Goal: Transaction & Acquisition: Purchase product/service

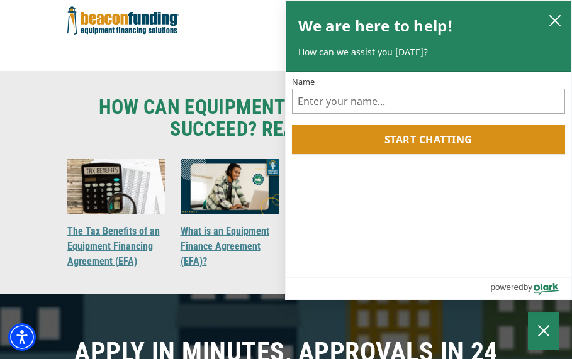
scroll to position [1321, 0]
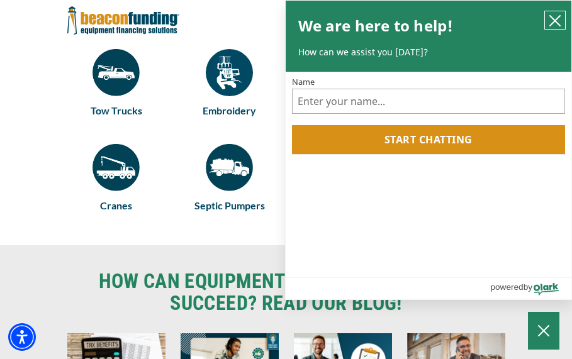
click at [558, 20] on icon "close chatbox" at bounding box center [555, 20] width 13 height 13
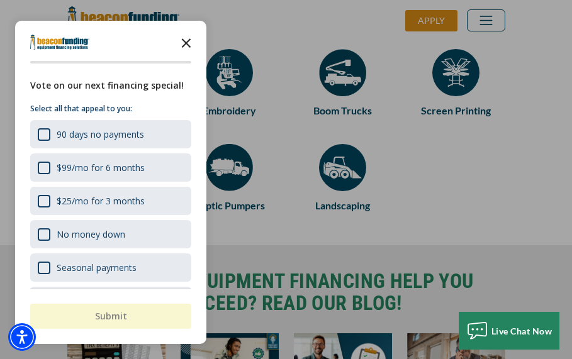
click at [184, 43] on icon "Close the survey" at bounding box center [186, 42] width 25 height 25
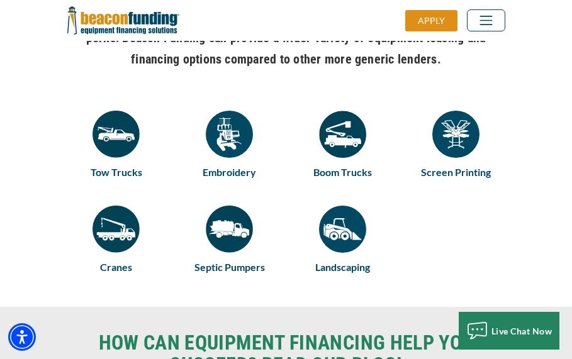
scroll to position [1258, 0]
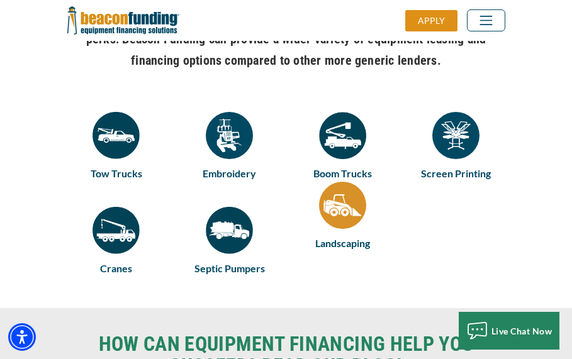
click at [340, 226] on img at bounding box center [342, 205] width 47 height 47
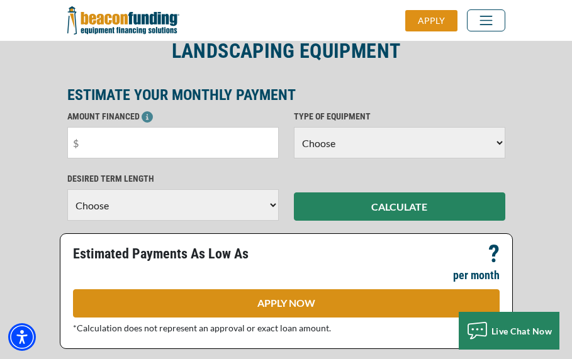
scroll to position [60, 0]
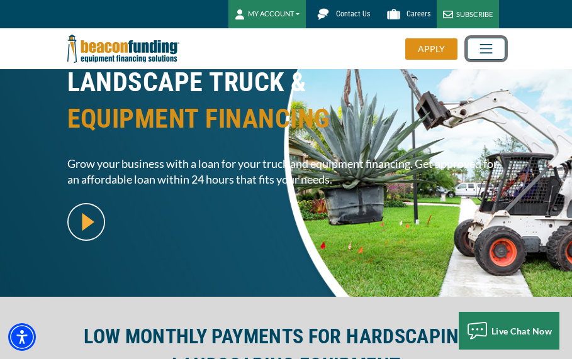
click at [480, 53] on span "Toggle navigation" at bounding box center [486, 49] width 22 height 16
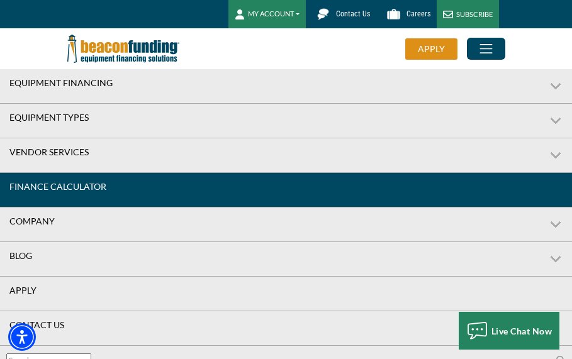
click at [119, 178] on link "Finance Calculator" at bounding box center [286, 187] width 572 height 28
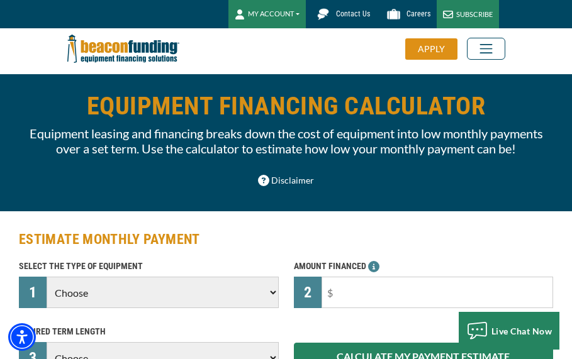
click at [299, 12] on button "MY ACCOUNT" at bounding box center [266, 14] width 77 height 28
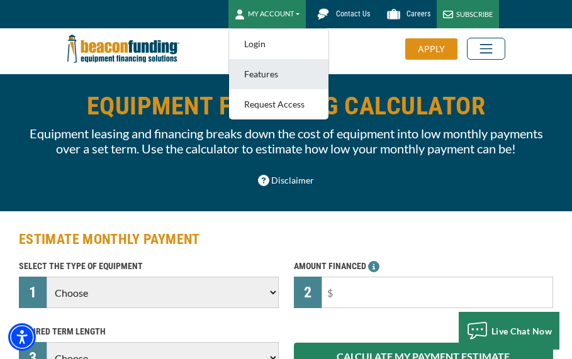
click at [284, 79] on link "Features" at bounding box center [278, 74] width 99 height 30
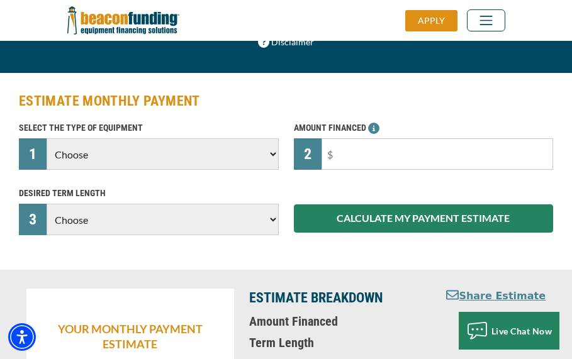
scroll to position [126, 0]
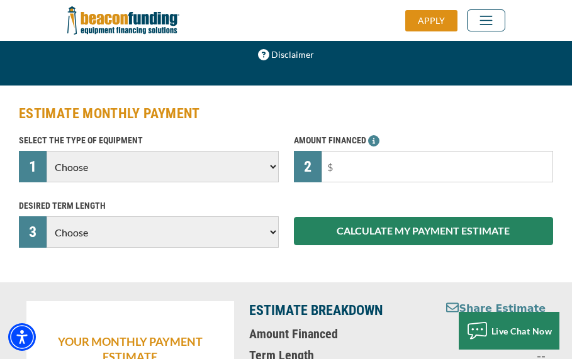
click at [267, 182] on select "Choose Backhoe Boom/Bucket Truck Chipper Commercial Mower Crane DTG/DTF Printin…" at bounding box center [162, 166] width 231 height 31
select select "2"
click at [47, 166] on select "Choose Backhoe Boom/Bucket Truck Chipper Commercial Mower Crane DTG/DTF Printin…" at bounding box center [162, 166] width 231 height 31
click at [257, 245] on select "Choose 36 Months 48 Months 60 Months" at bounding box center [162, 231] width 231 height 31
click at [257, 244] on select "Choose 36 Months 48 Months 60 Months" at bounding box center [162, 231] width 231 height 31
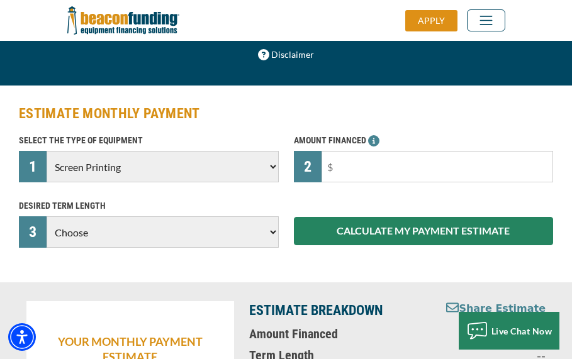
click at [265, 245] on select "Choose 36 Months 48 Months 60 Months" at bounding box center [162, 231] width 231 height 31
select select "36"
click at [47, 245] on select "Choose 36 Months 48 Months 60 Months" at bounding box center [162, 231] width 231 height 31
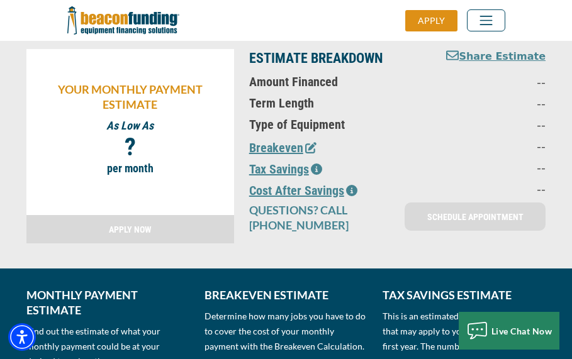
scroll to position [252, 0]
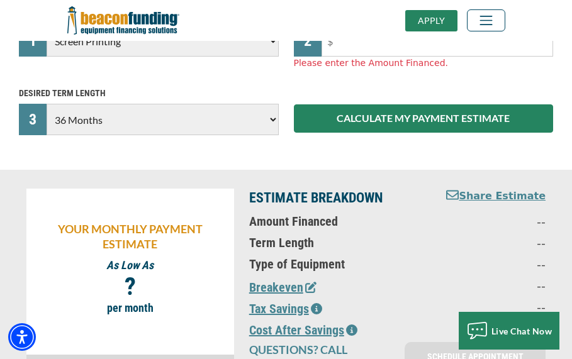
click at [438, 24] on div "APPLY" at bounding box center [431, 20] width 52 height 21
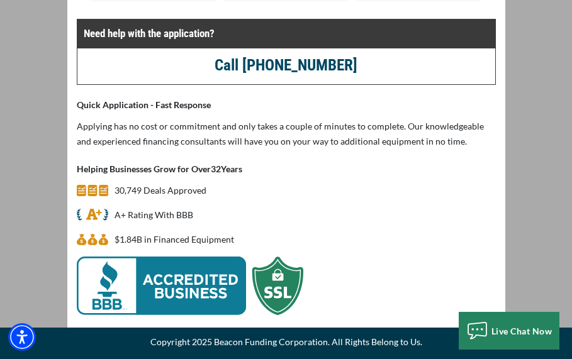
scroll to position [370, 0]
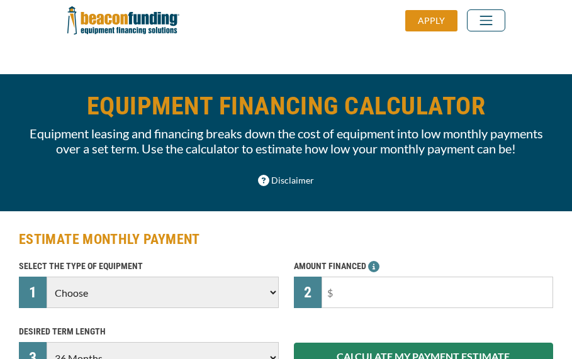
select select "36"
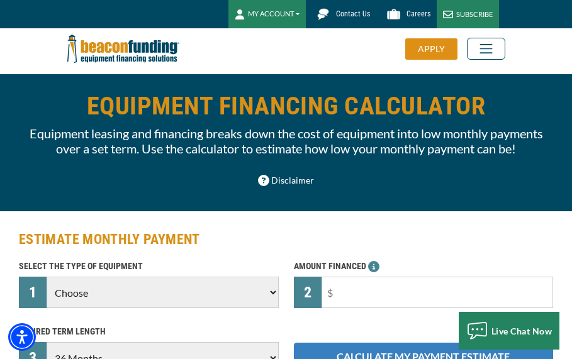
scroll to position [252, 0]
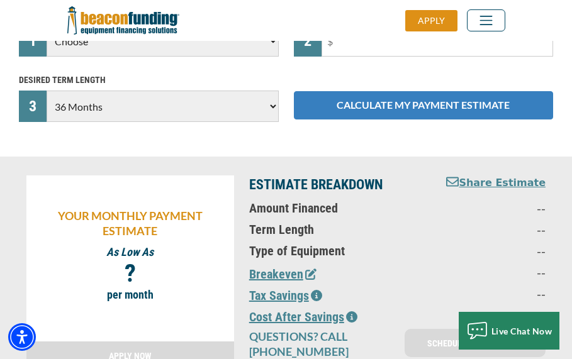
click at [348, 120] on button "CALCULATE MY PAYMENT ESTIMATE" at bounding box center [424, 105] width 260 height 28
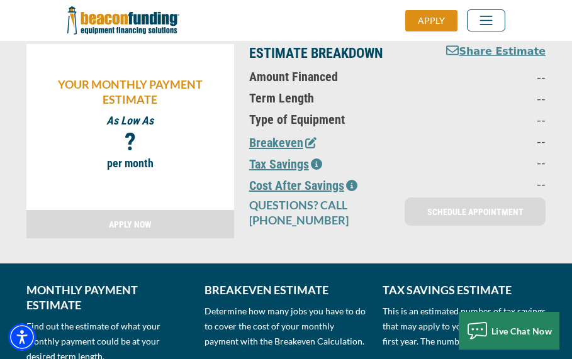
scroll to position [189, 0]
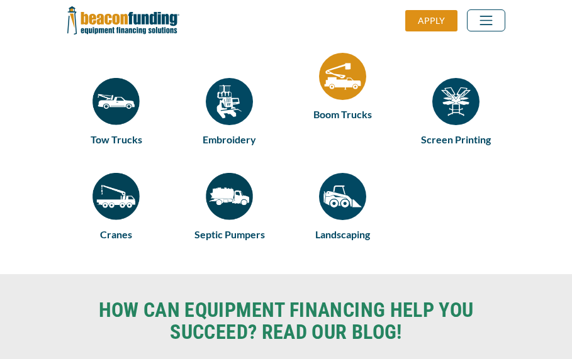
scroll to position [1258, 0]
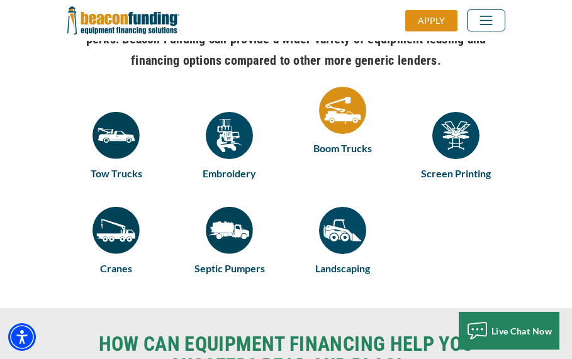
click at [347, 149] on h6 "Boom Trucks" at bounding box center [343, 148] width 98 height 16
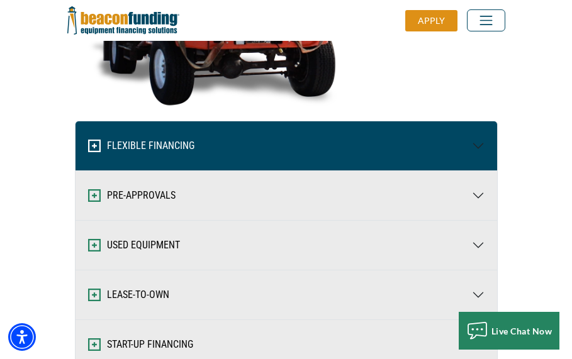
scroll to position [2705, 0]
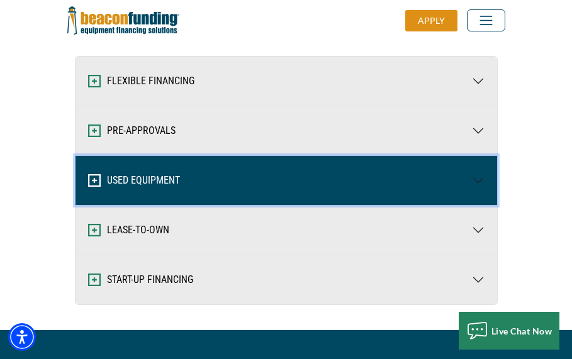
click at [443, 162] on button "USED EQUIPMENT" at bounding box center [285, 180] width 421 height 49
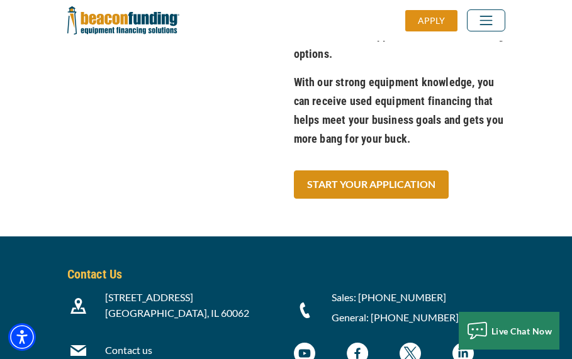
scroll to position [6102, 0]
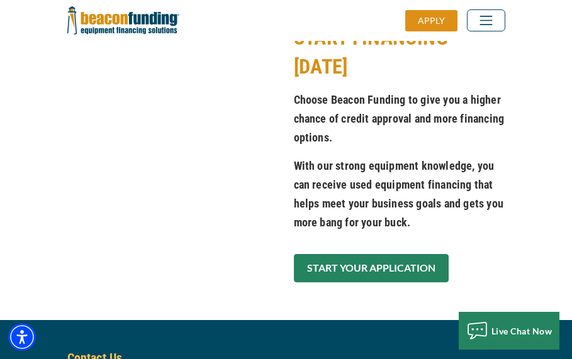
click at [343, 254] on link "START YOUR APPLICATION" at bounding box center [371, 268] width 155 height 28
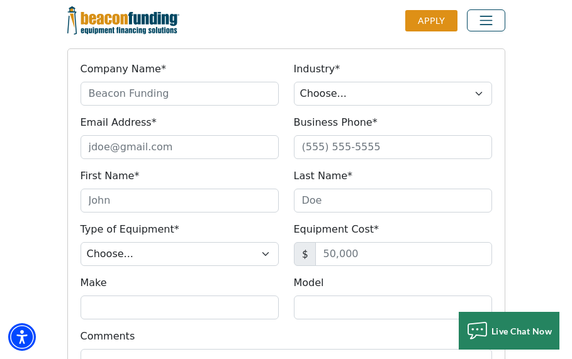
scroll to position [1612, 0]
